Goal: Task Accomplishment & Management: Manage account settings

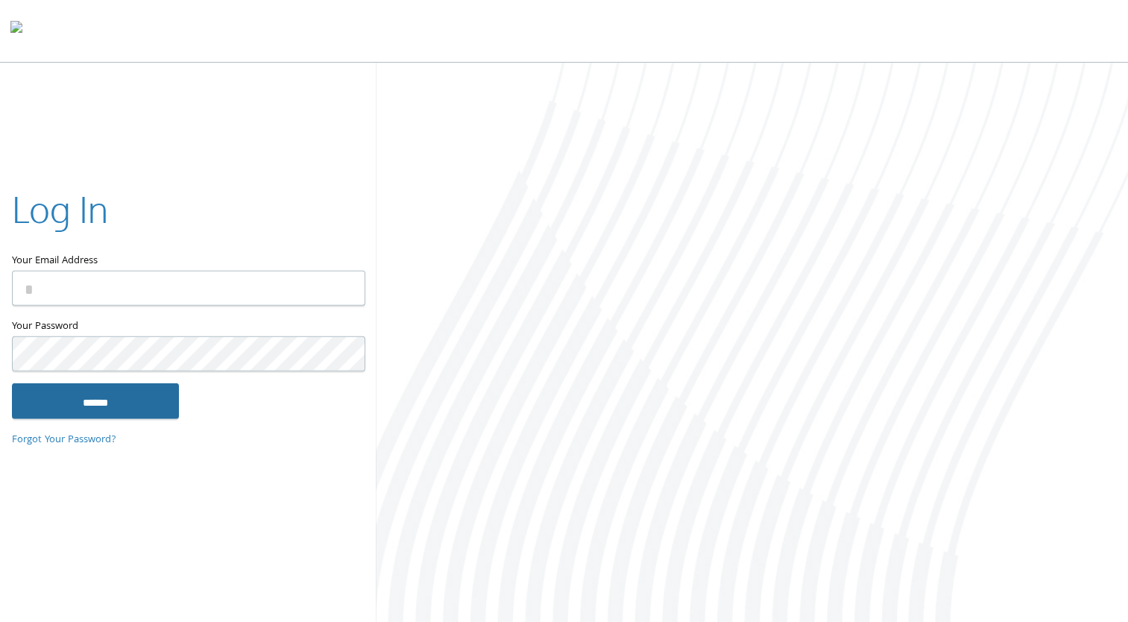
type input "**********"
click at [147, 395] on input "******" at bounding box center [95, 400] width 167 height 36
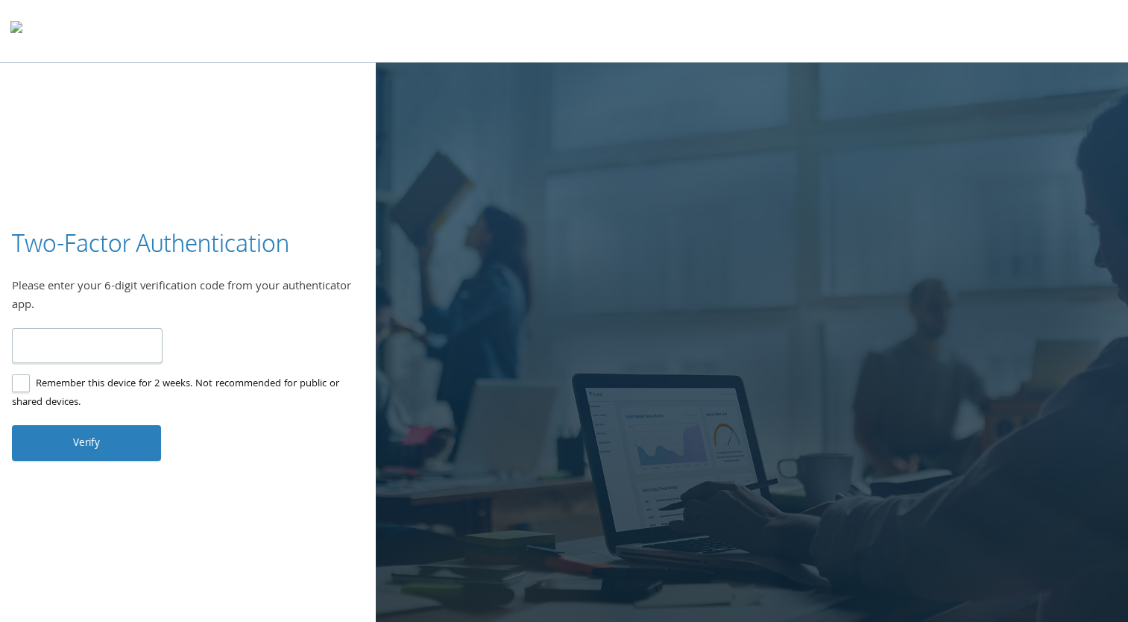
type input "**"
type input "******"
